Goal: Task Accomplishment & Management: Use online tool/utility

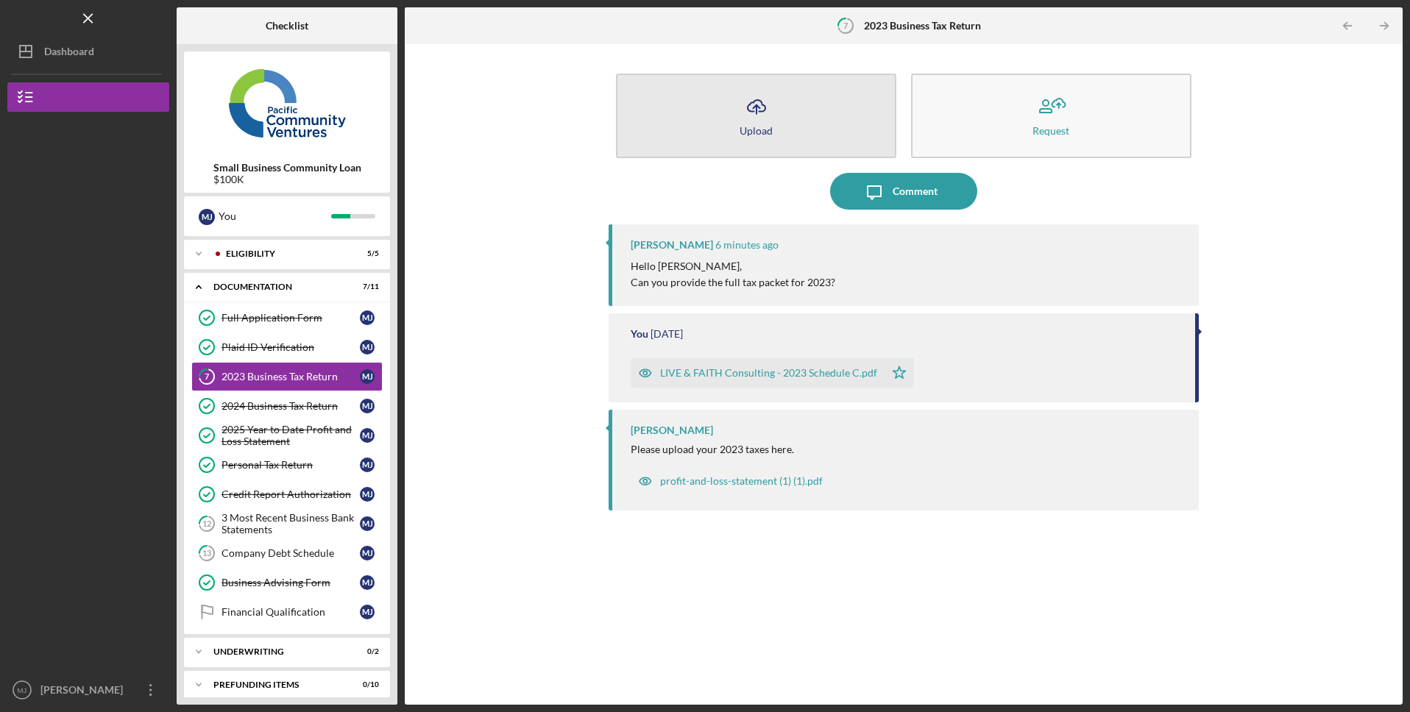
click at [729, 138] on button "Icon/Upload Upload" at bounding box center [756, 116] width 280 height 85
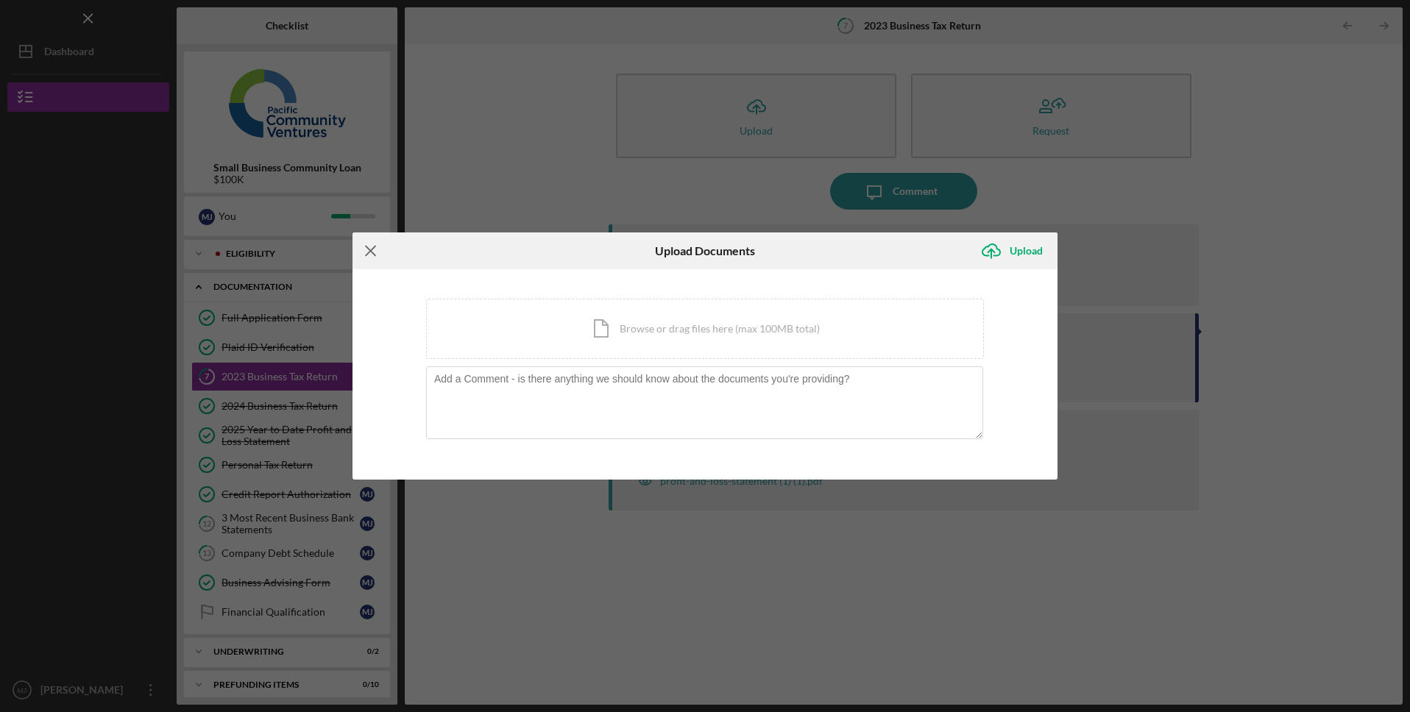
click at [372, 251] on icon "Icon/Menu Close" at bounding box center [370, 251] width 37 height 37
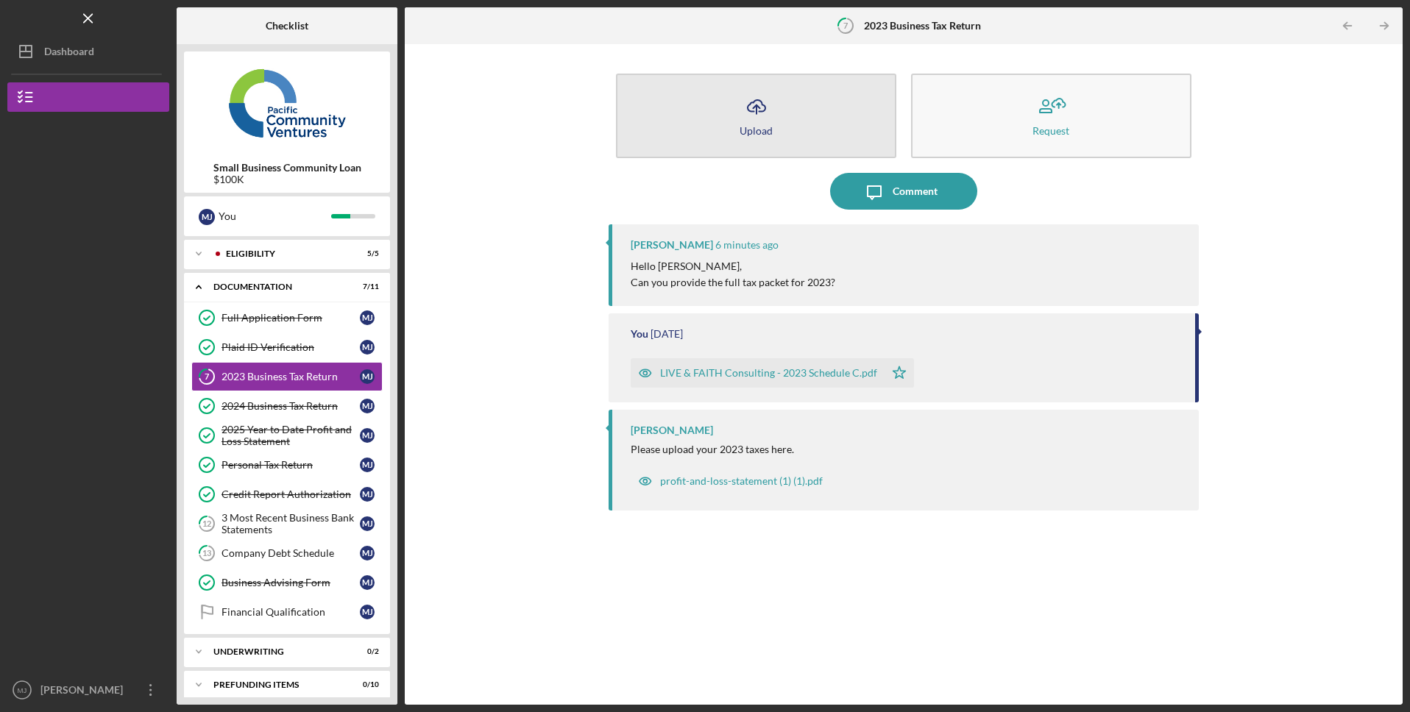
click at [765, 142] on button "Icon/Upload Upload" at bounding box center [756, 116] width 280 height 85
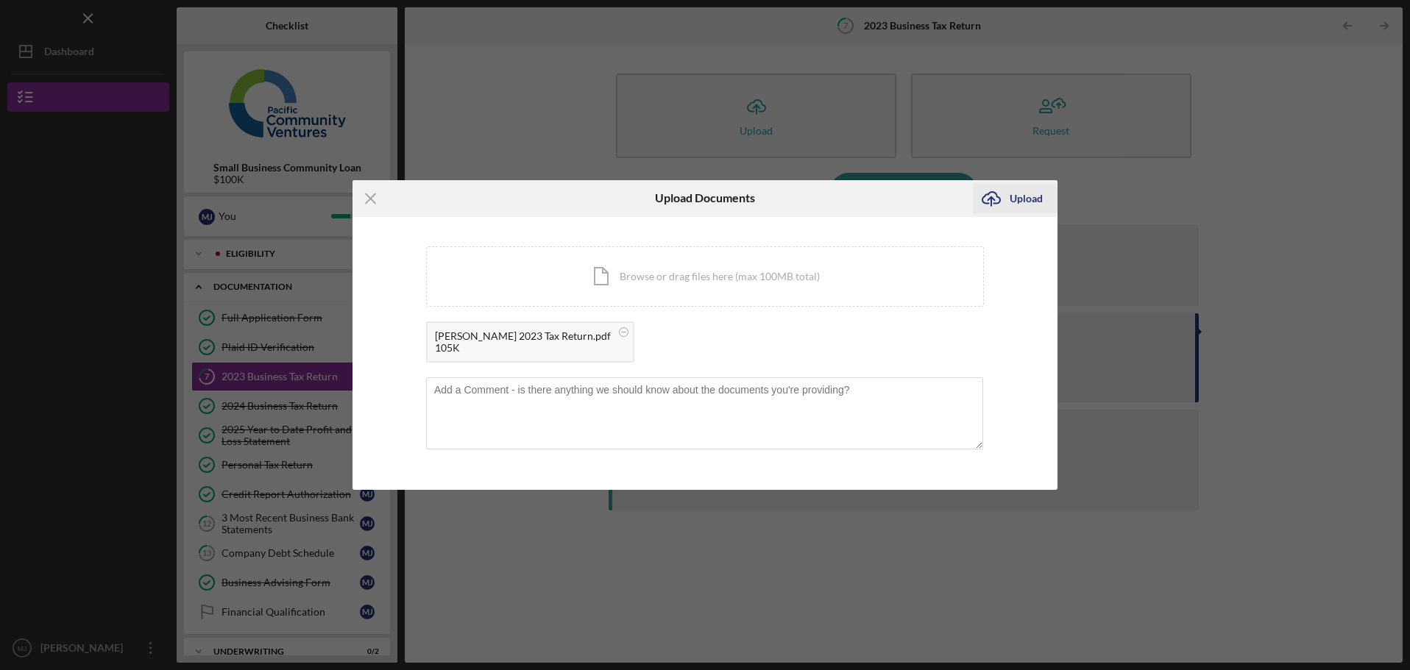
click at [1025, 207] on div "Upload" at bounding box center [1026, 198] width 33 height 29
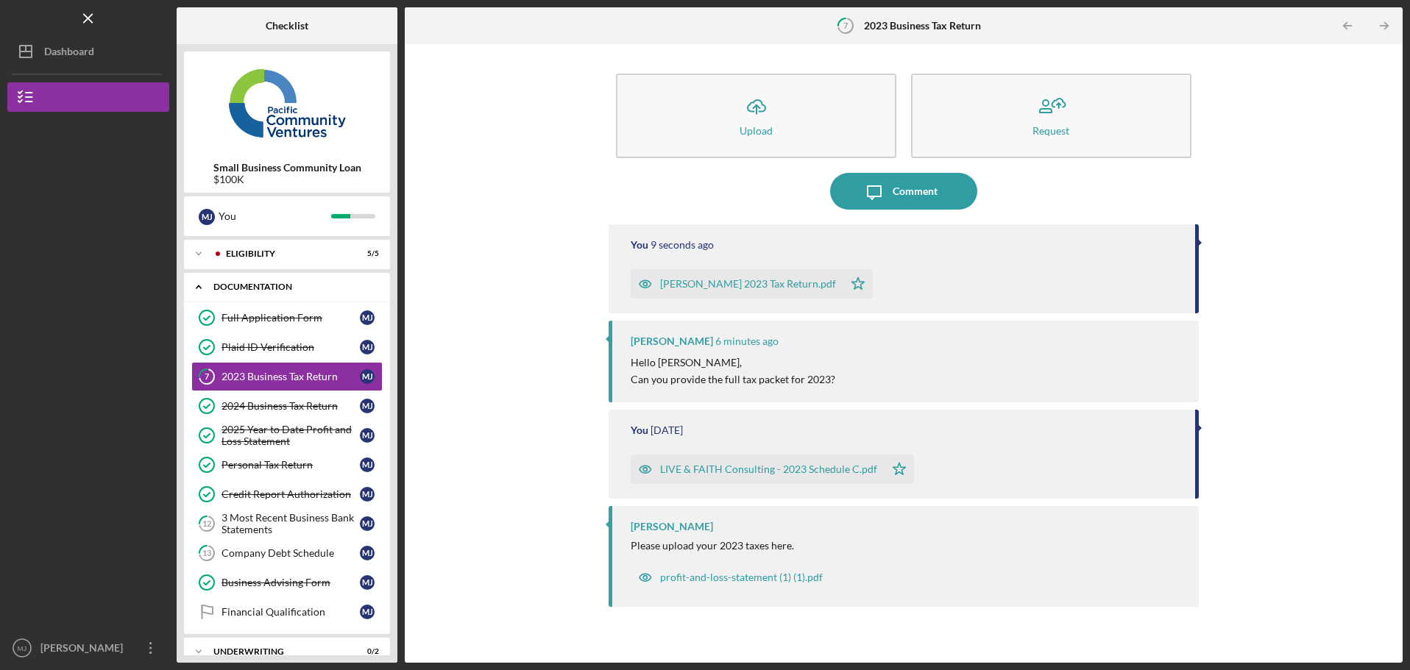
click at [193, 283] on icon "Icon/Expander" at bounding box center [198, 286] width 29 height 29
